Goal: Find specific page/section: Find specific page/section

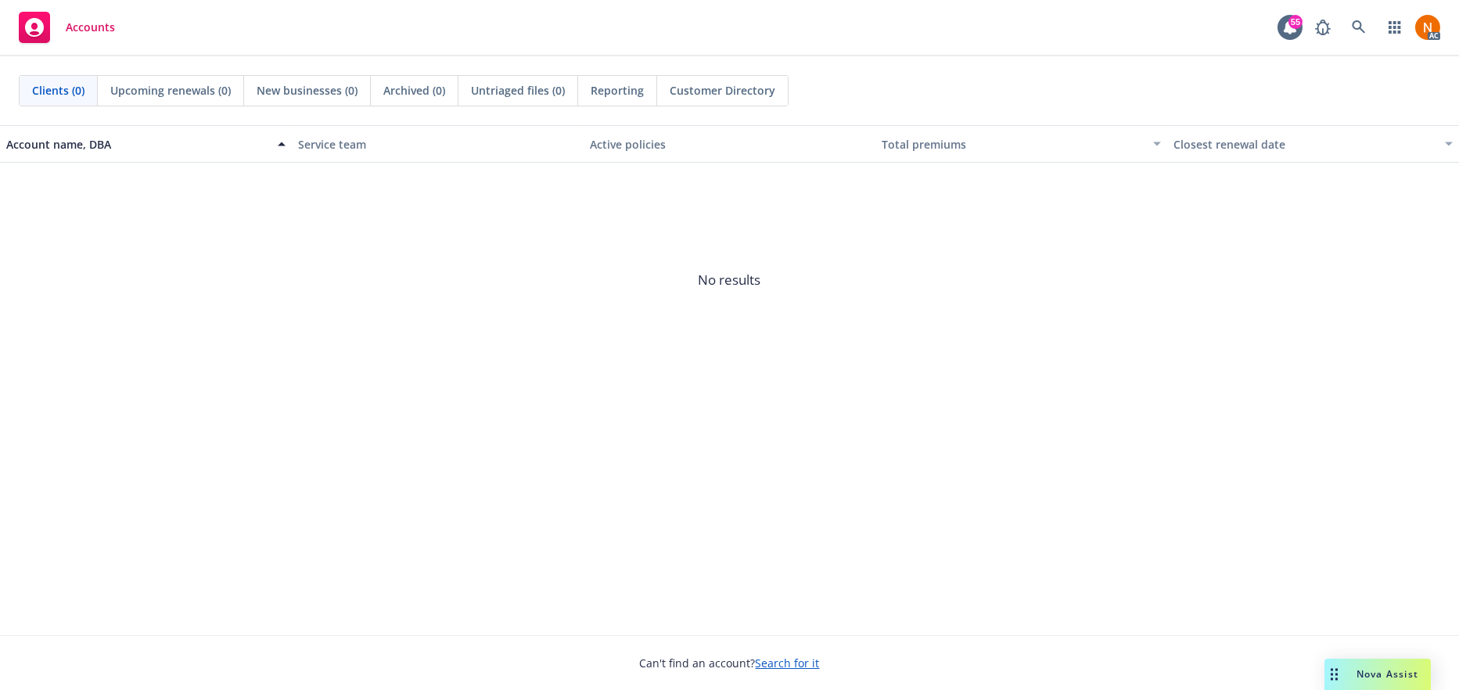
drag, startPoint x: 705, startPoint y: 609, endPoint x: 485, endPoint y: 451, distance: 271.1
click at [704, 610] on div "Account name, DBA Service team Active policies Total premiums Closest renewal d…" at bounding box center [729, 380] width 1459 height 510
